Goal: Navigation & Orientation: Find specific page/section

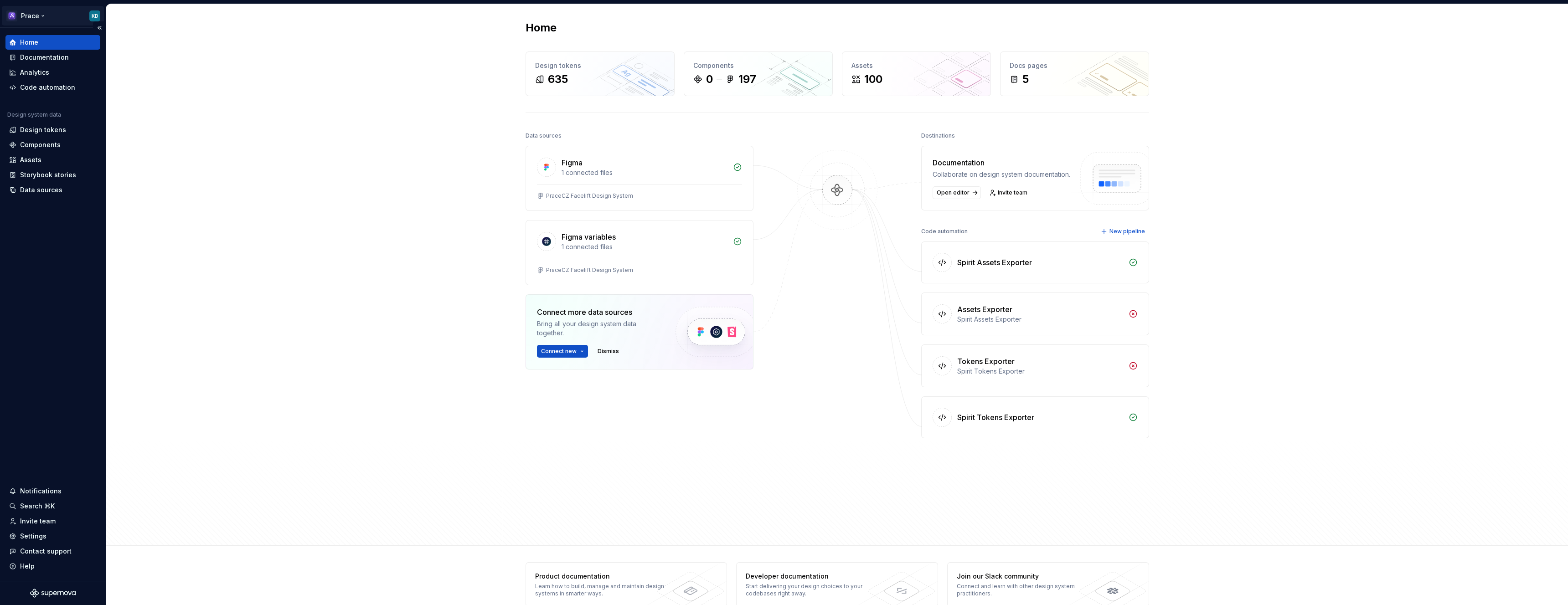
click at [39, 18] on html "Prace KD Home Documentation Analytics Code automation Design system data Design…" at bounding box center [784, 302] width 1568 height 605
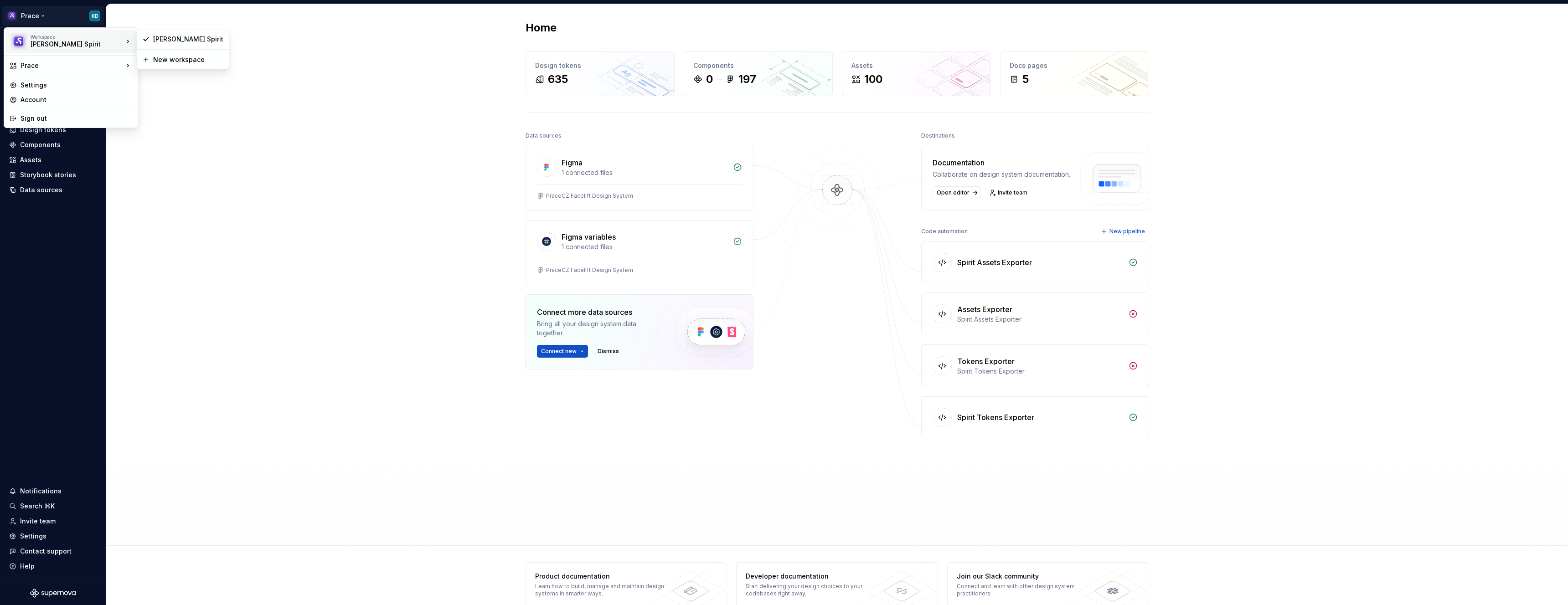
click at [163, 213] on html "Prace KD Home Documentation Analytics Code automation Design system data Design…" at bounding box center [784, 302] width 1568 height 605
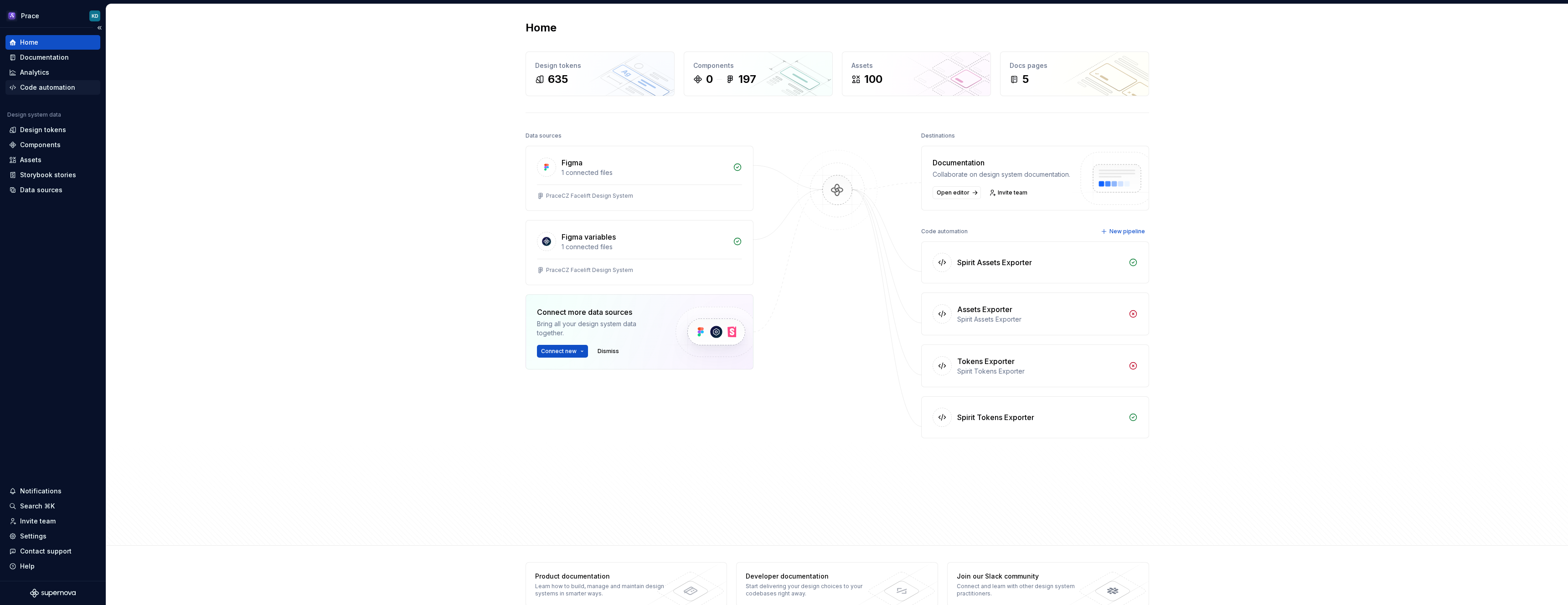
click at [63, 94] on div "Code automation" at bounding box center [52, 87] width 95 height 14
